Goal: Check status: Check status

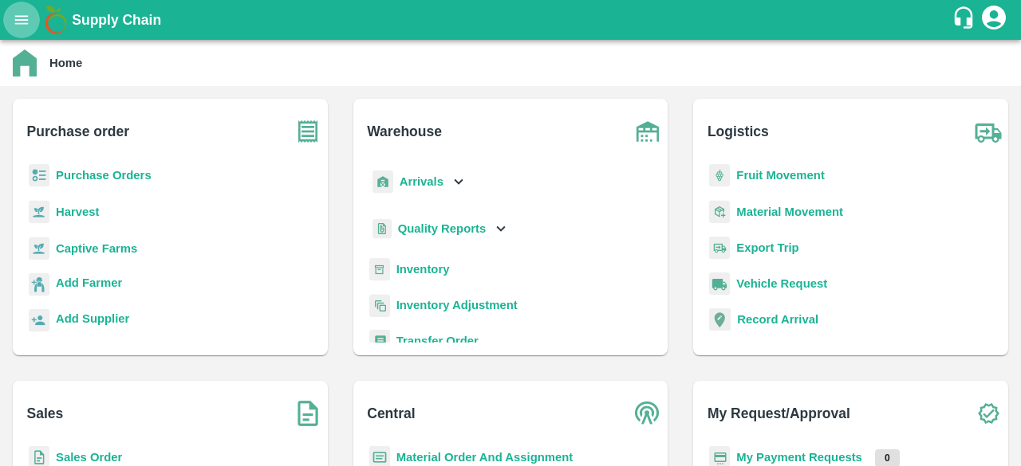
click at [26, 27] on icon "open drawer" at bounding box center [22, 20] width 18 height 18
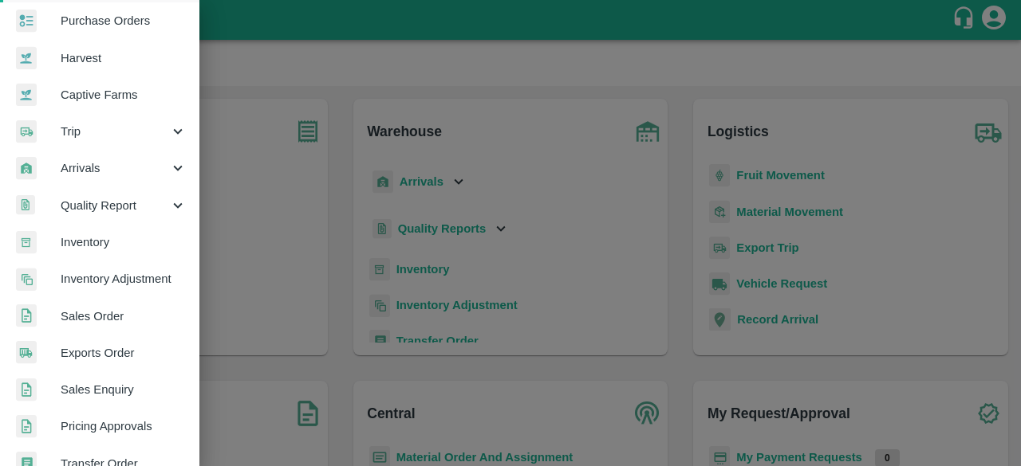
scroll to position [92, 0]
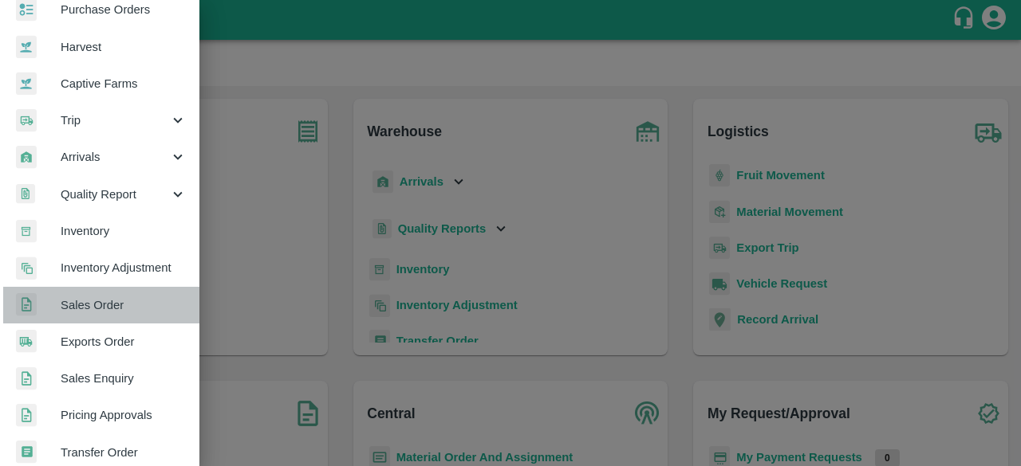
click at [121, 299] on span "Sales Order" at bounding box center [124, 306] width 126 height 18
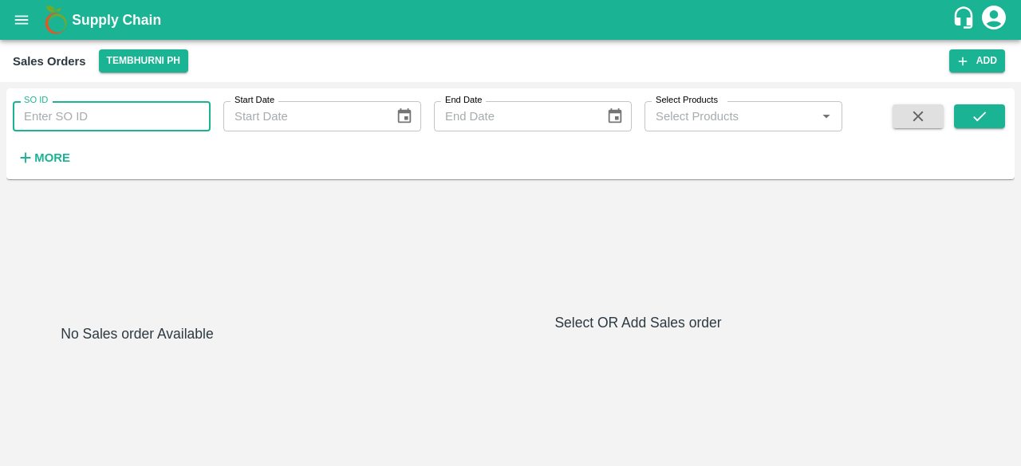
click at [113, 117] on input "SO ID" at bounding box center [112, 116] width 198 height 30
paste input "601833"
type input "601833"
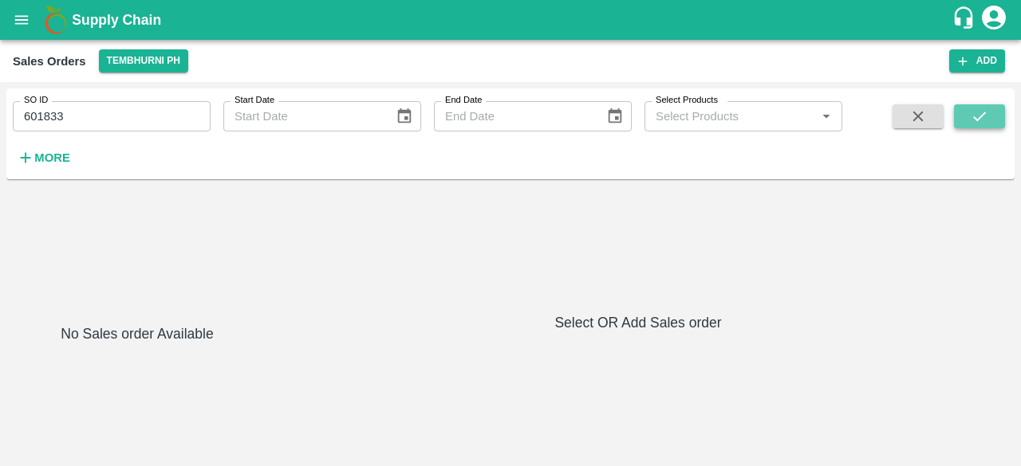
click at [985, 115] on icon "submit" at bounding box center [979, 117] width 18 height 18
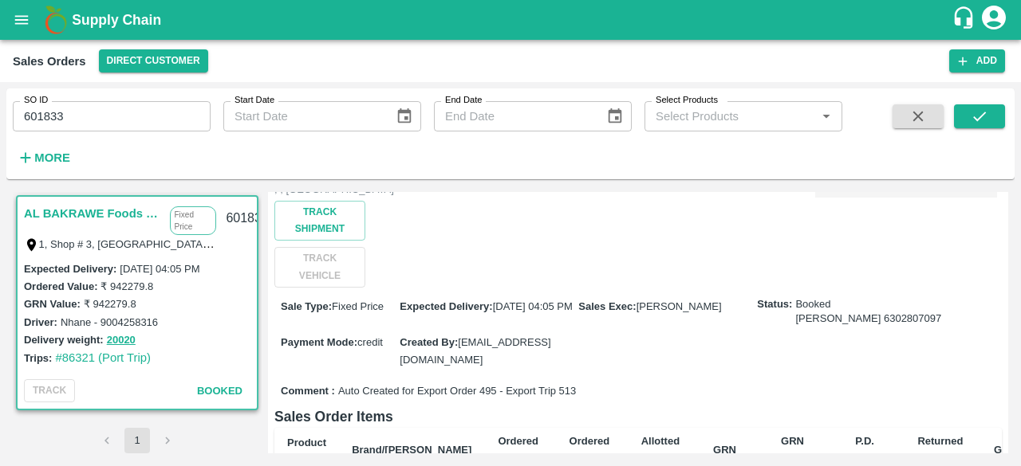
scroll to position [132, 0]
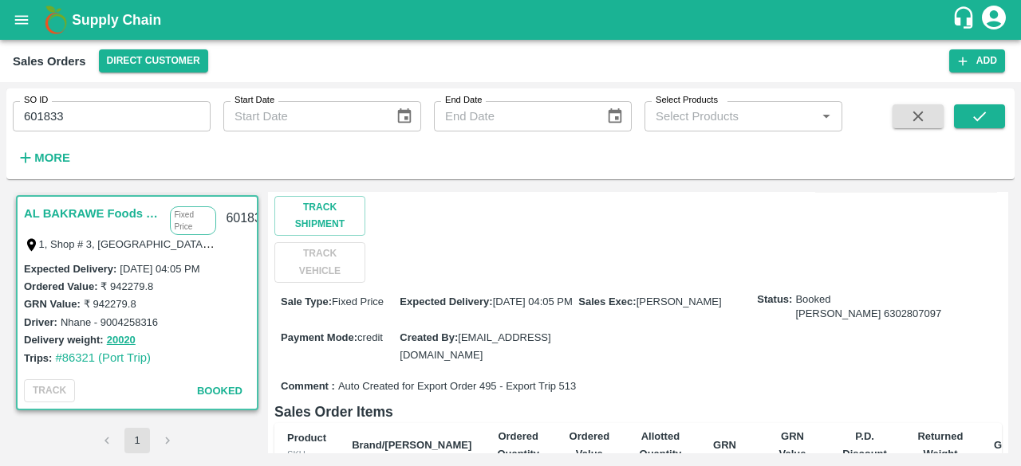
click at [107, 207] on link "AL BAKRAWE Foods FZE" at bounding box center [93, 213] width 138 height 21
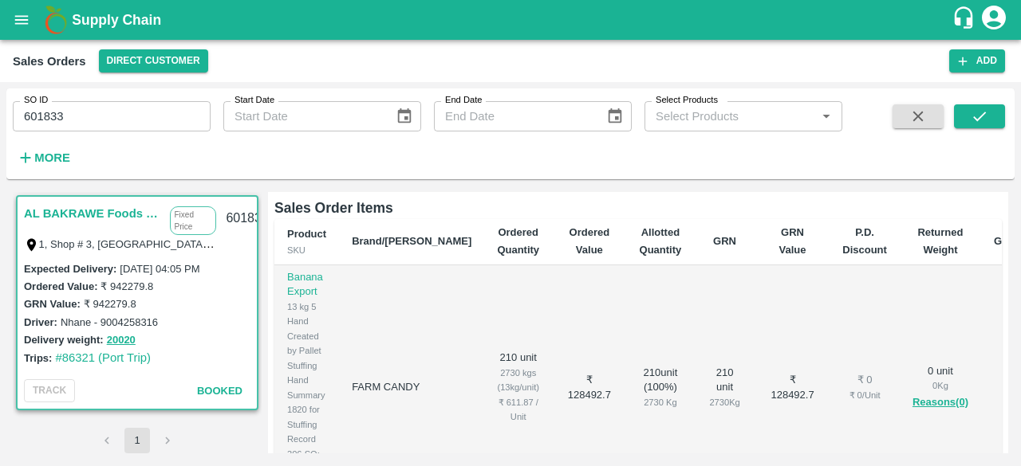
scroll to position [0, 0]
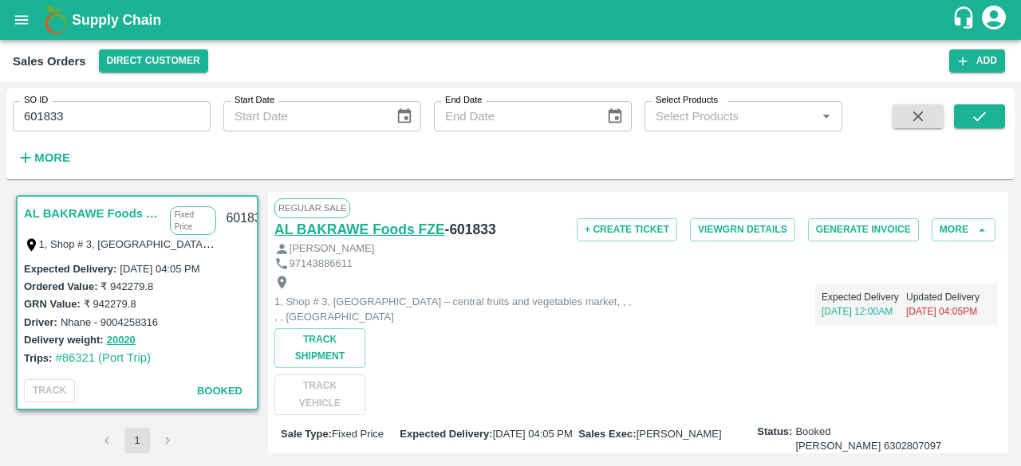
click at [392, 230] on h6 "AL BAKRAWE Foods FZE" at bounding box center [359, 229] width 171 height 22
